Goal: Information Seeking & Learning: Understand process/instructions

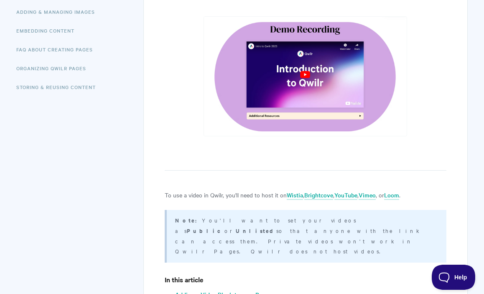
scroll to position [241, 0]
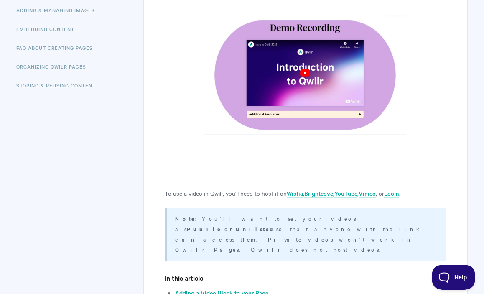
click at [208, 157] on p at bounding box center [306, 161] width 282 height 15
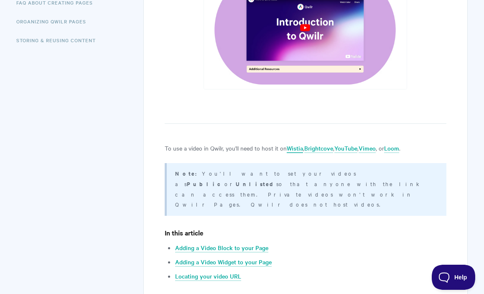
scroll to position [290, 0]
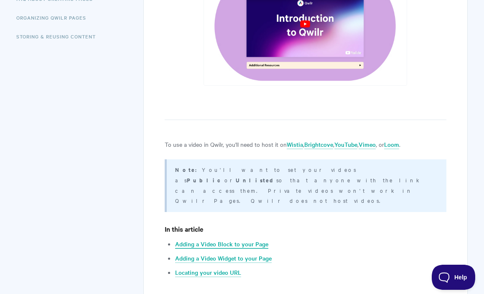
click at [247, 240] on link "Adding a Video Block to your Page" at bounding box center [221, 244] width 93 height 9
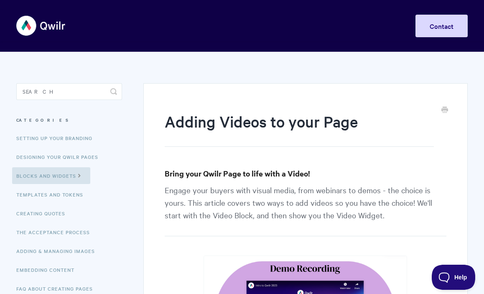
click at [43, 24] on img at bounding box center [41, 25] width 50 height 31
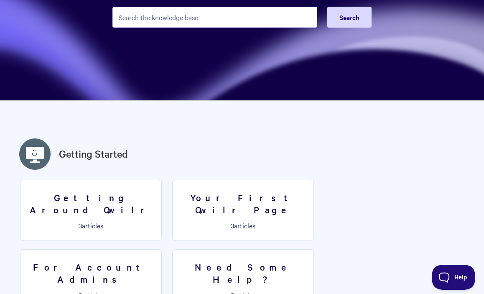
scroll to position [111, 0]
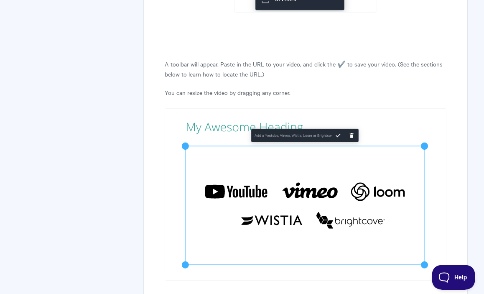
scroll to position [1459, 0]
